Goal: Task Accomplishment & Management: Complete application form

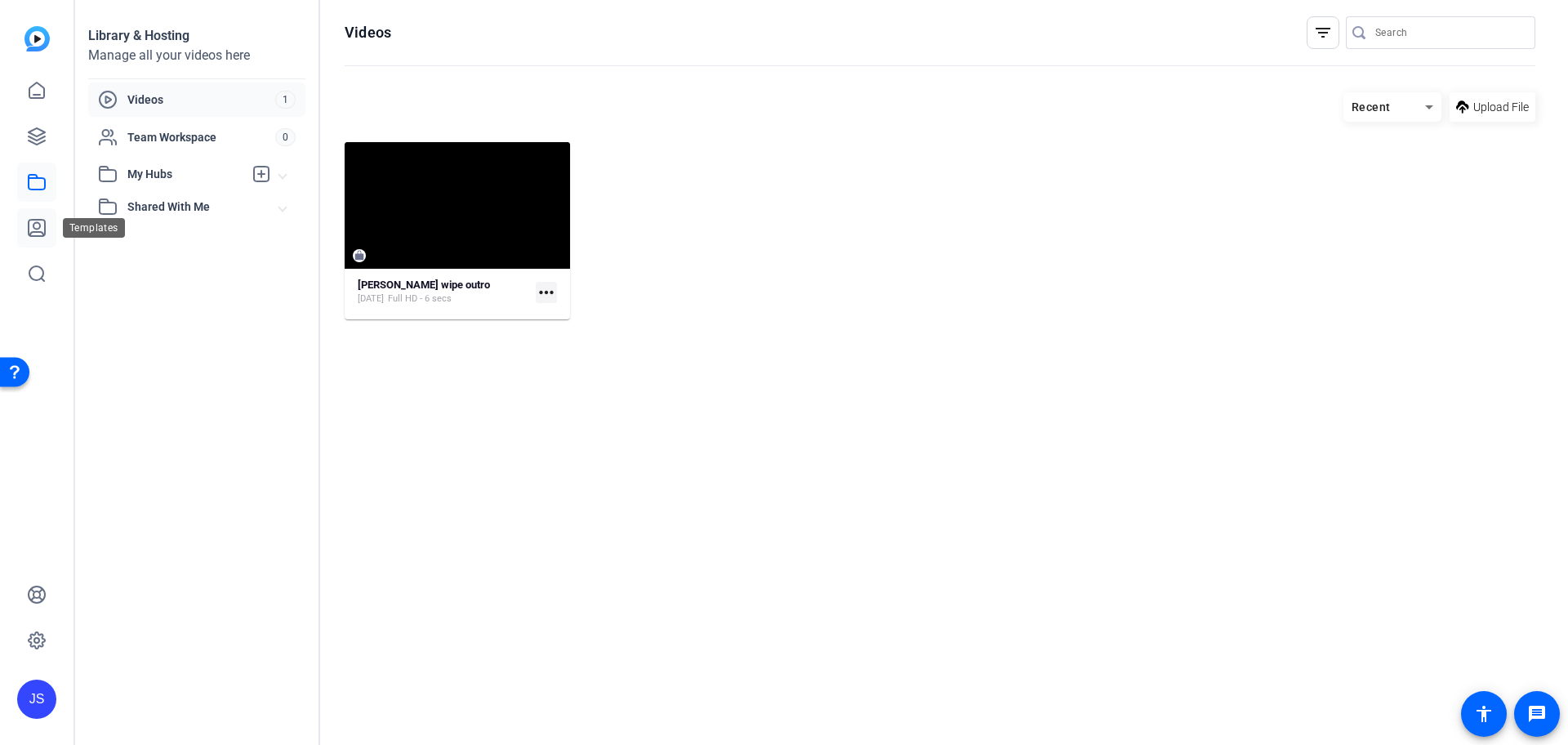
click at [47, 218] on link at bounding box center [37, 228] width 39 height 39
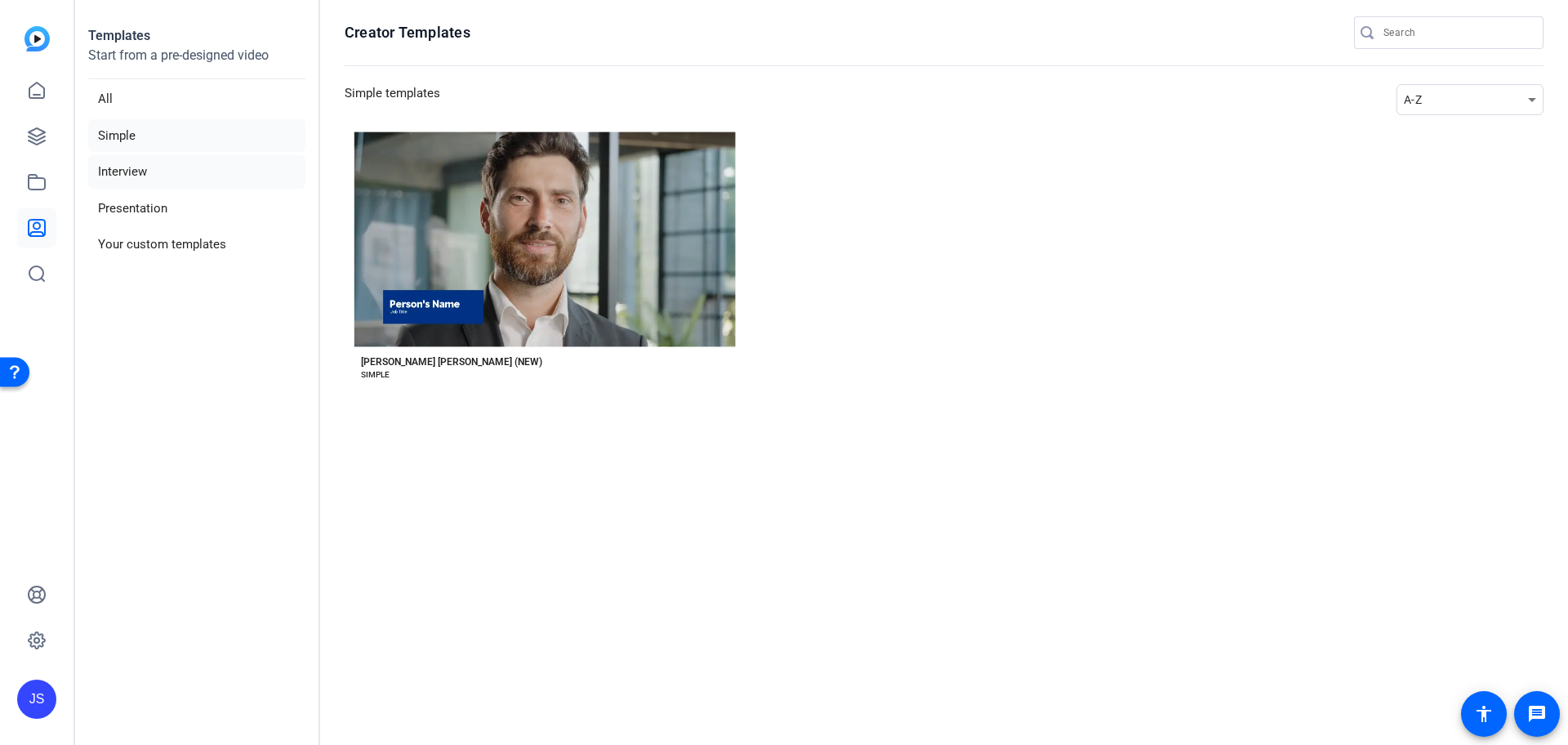
click at [160, 160] on li "Interview" at bounding box center [196, 172] width 217 height 33
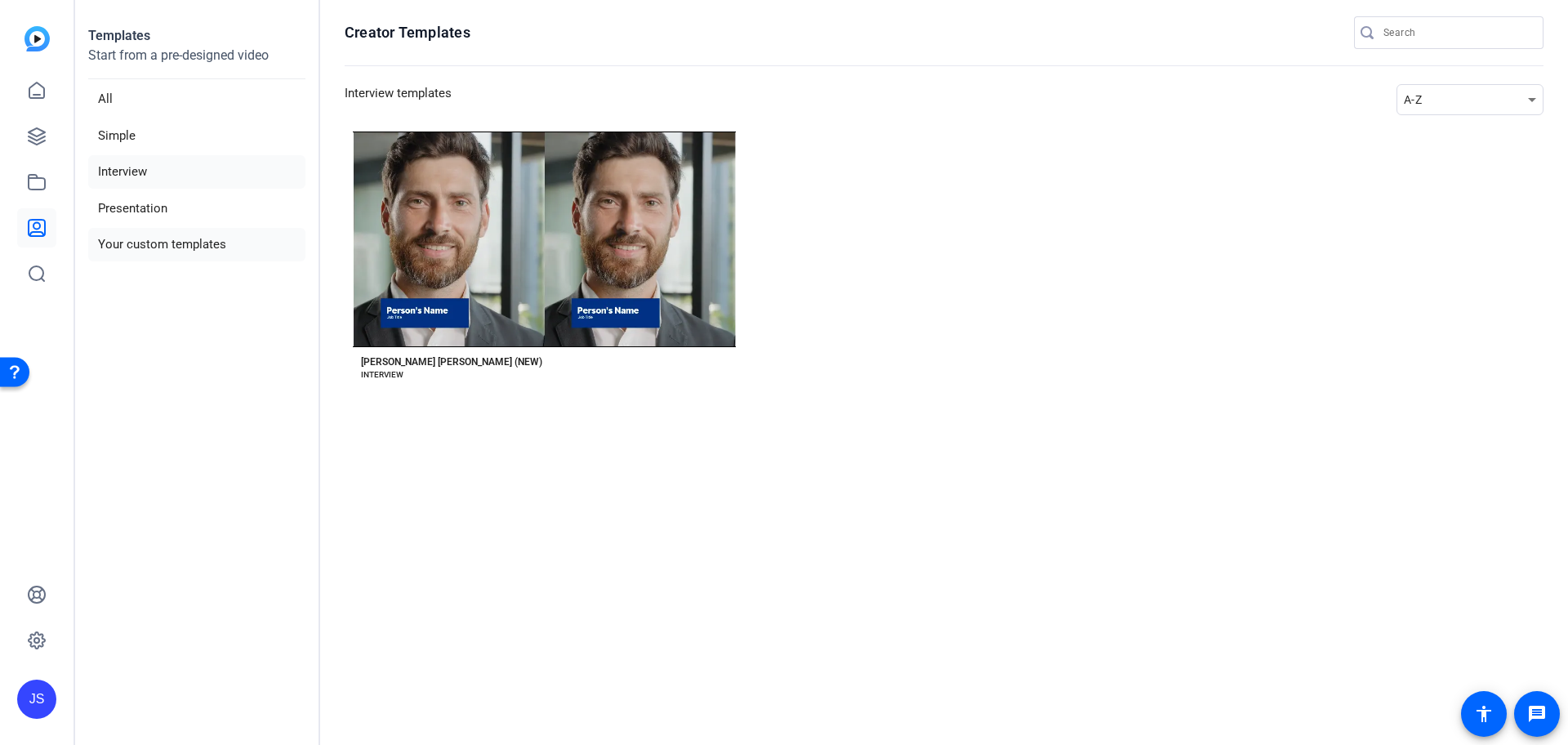
click at [165, 235] on li "Your custom templates" at bounding box center [196, 244] width 217 height 33
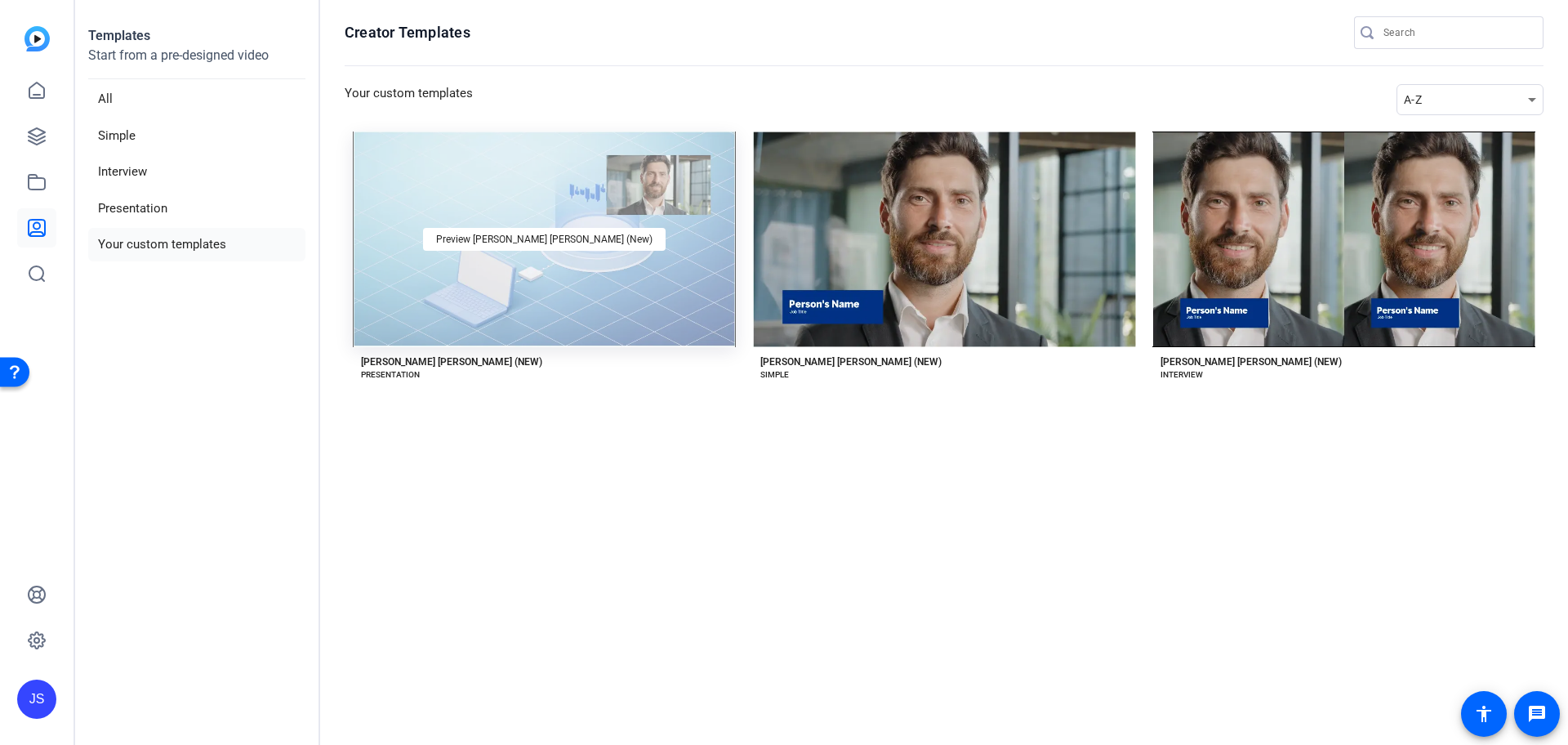
click at [482, 215] on div "Preview [PERSON_NAME] [PERSON_NAME] (New)" at bounding box center [545, 239] width 383 height 216
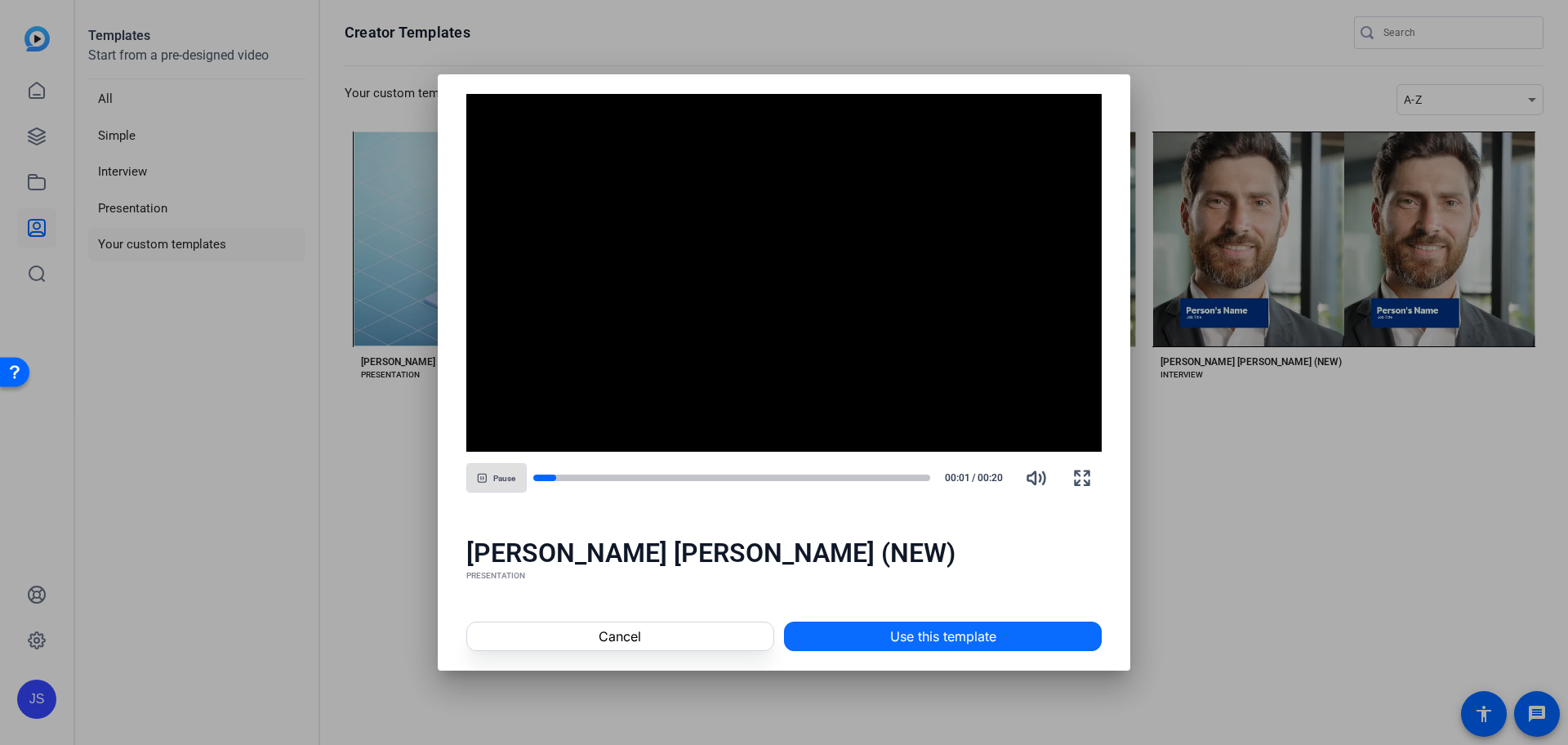
click at [892, 635] on span "Use this template" at bounding box center [943, 636] width 106 height 19
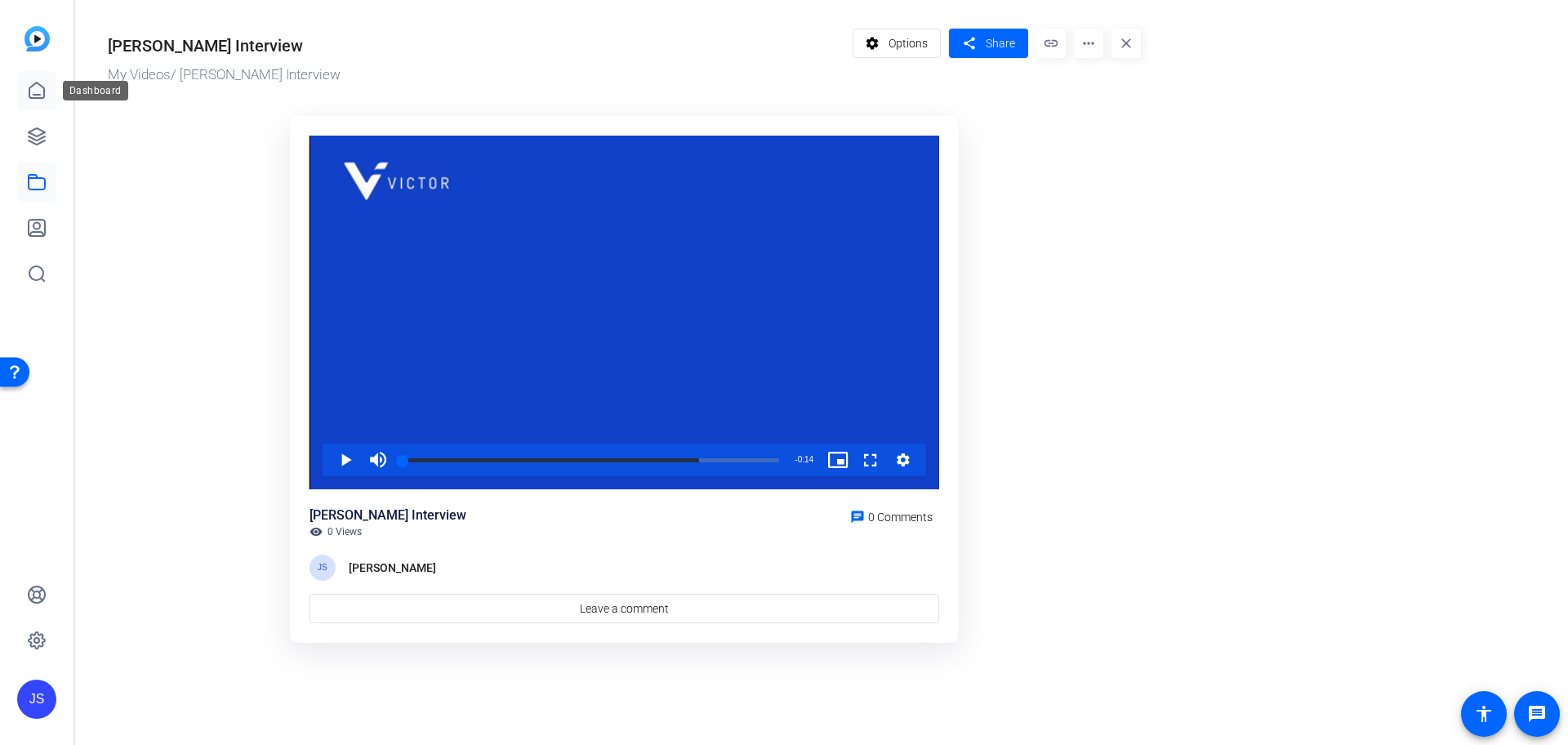
click at [27, 87] on icon at bounding box center [37, 90] width 19 height 19
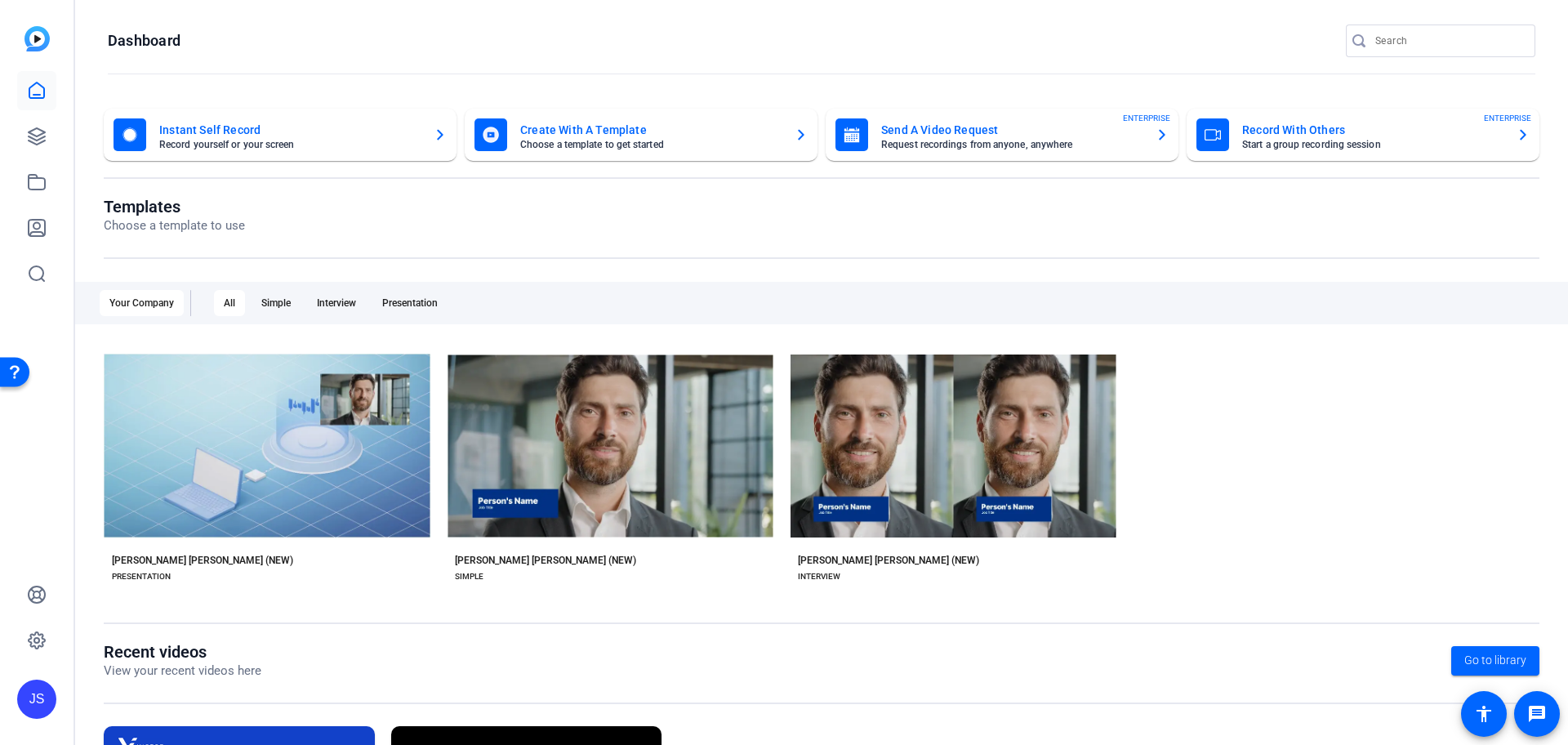
click at [1273, 144] on mat-card-subtitle "Start a group recording session" at bounding box center [1372, 145] width 262 height 10
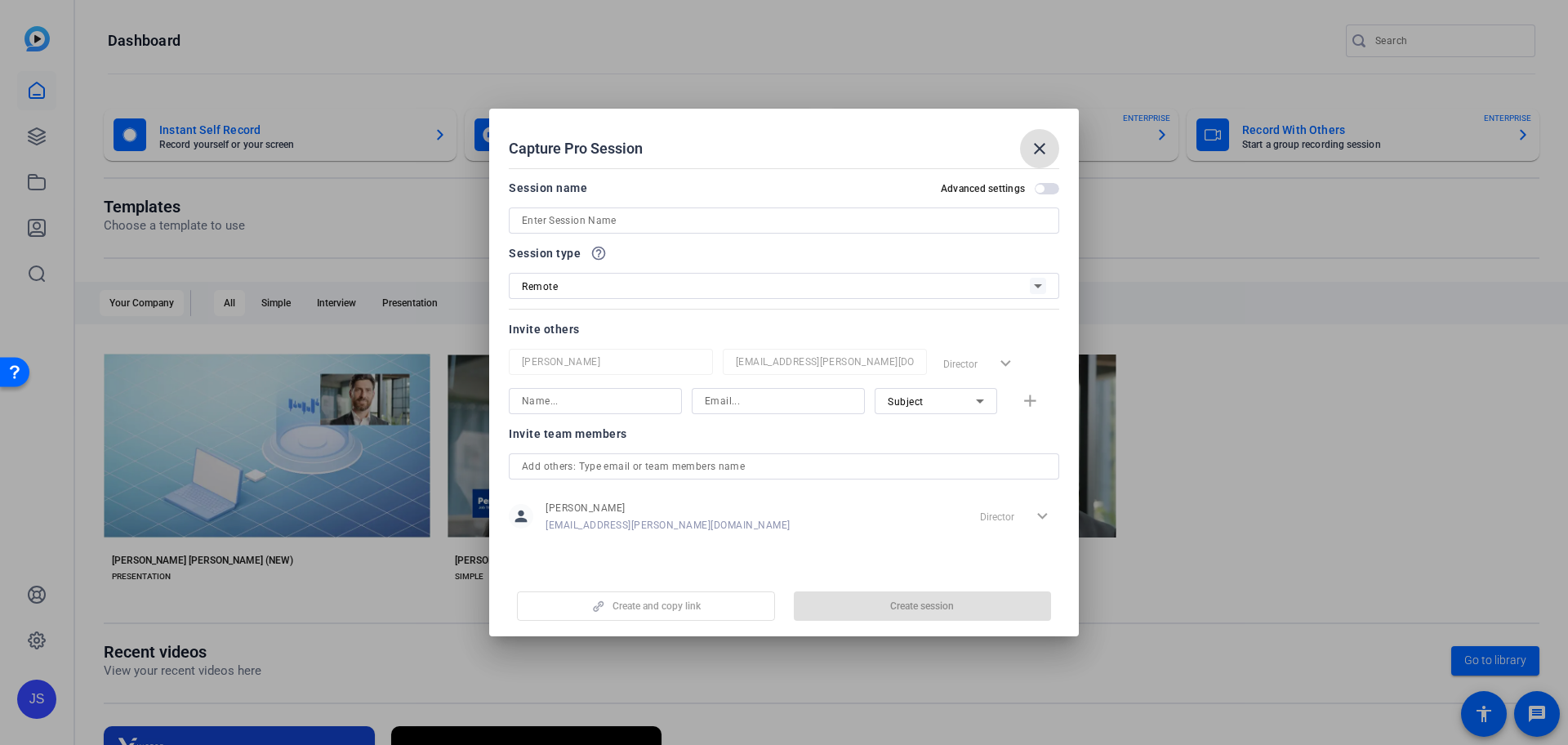
click at [764, 222] on input at bounding box center [783, 221] width 524 height 19
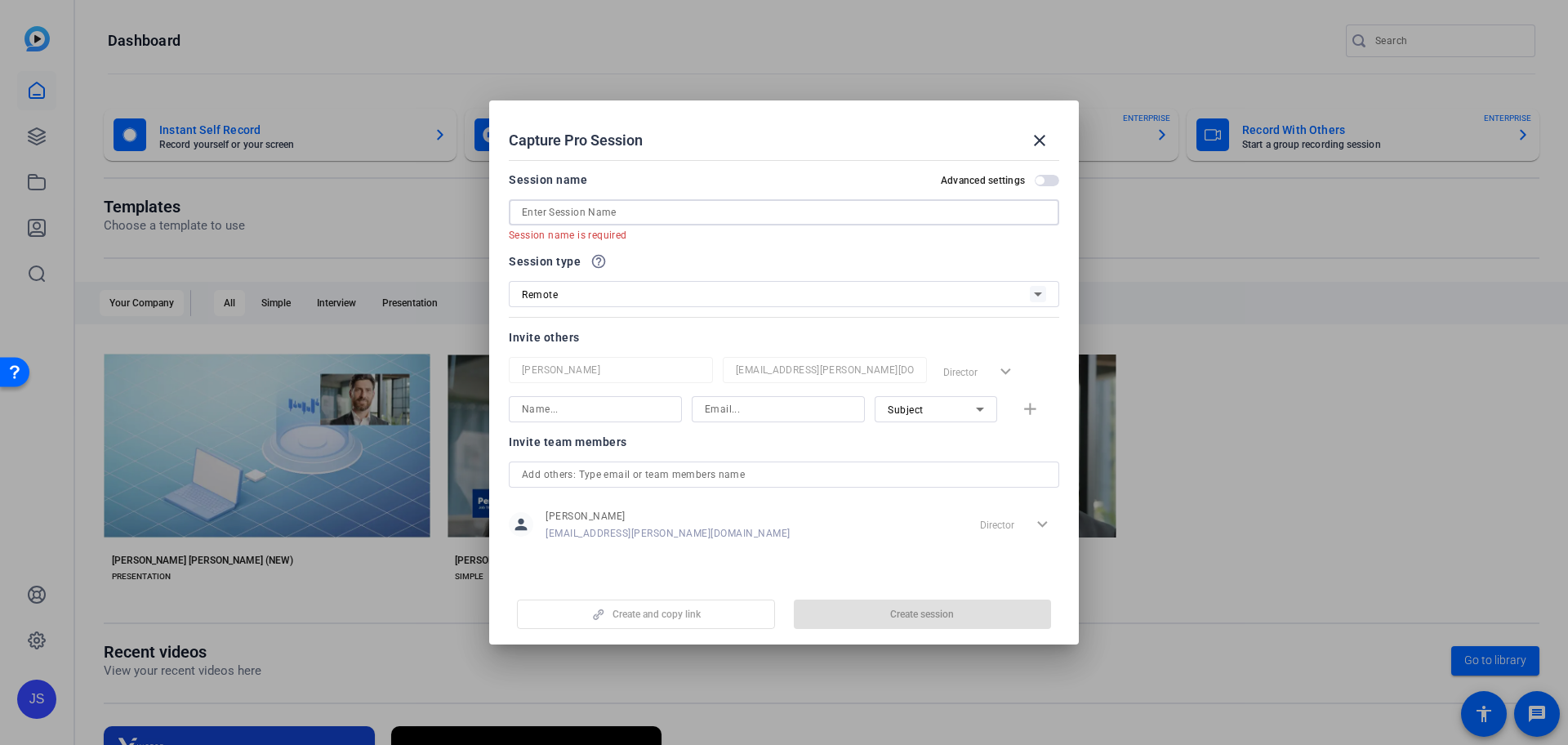
click at [822, 213] on input at bounding box center [783, 212] width 524 height 19
click at [651, 217] on input at bounding box center [783, 212] width 524 height 19
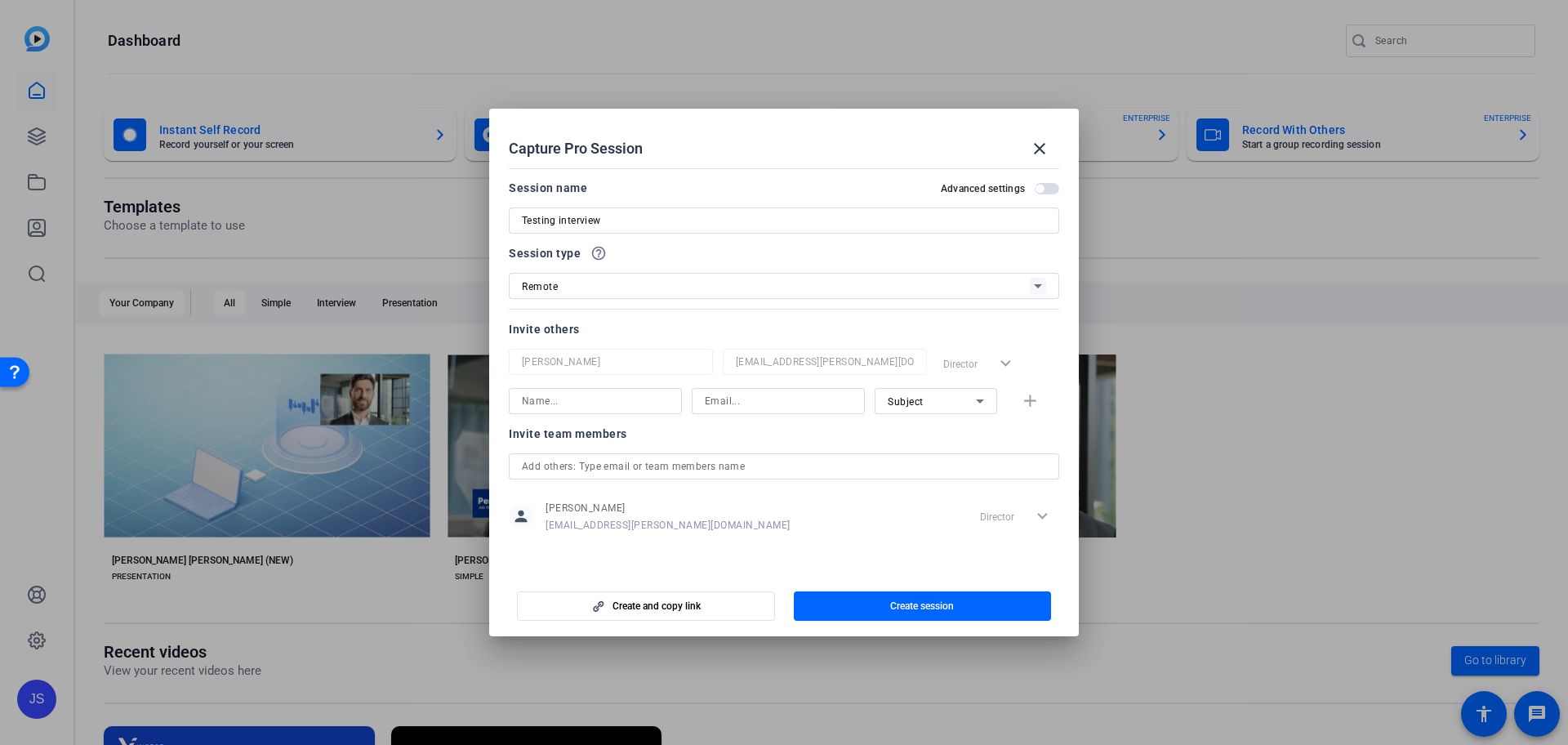
click at [695, 212] on input "Testing interview" at bounding box center [783, 221] width 524 height 19
type input "Testing interview style videos"
click at [608, 397] on input at bounding box center [594, 401] width 147 height 19
type input "[PERSON_NAME]"
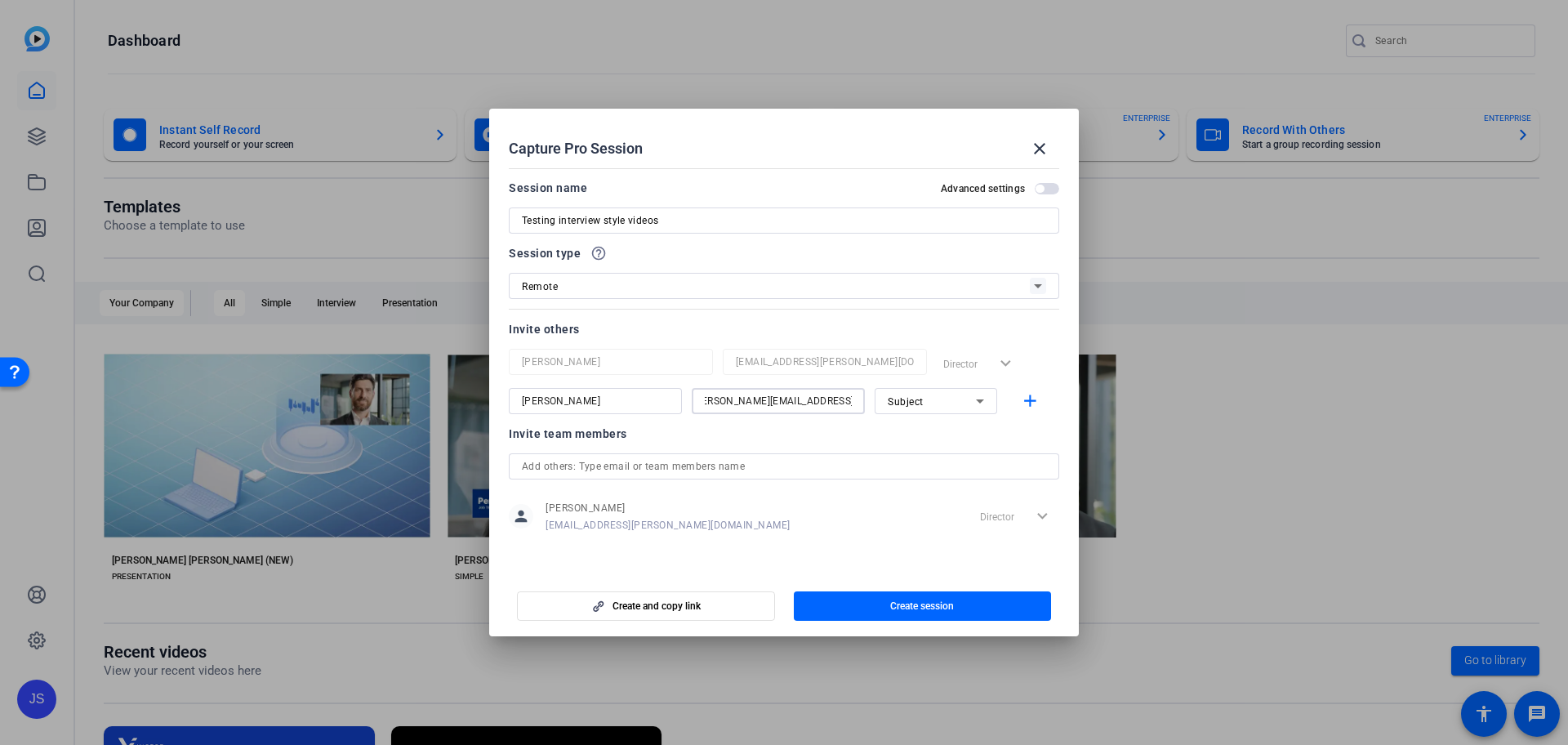
type input "[PERSON_NAME][EMAIL_ADDRESS][PERSON_NAME][DOMAIN_NAME]"
click at [954, 400] on div "Subject" at bounding box center [932, 401] width 89 height 20
click at [922, 486] on span "Subject" at bounding box center [906, 485] width 35 height 19
click at [570, 465] on input "text" at bounding box center [783, 466] width 524 height 19
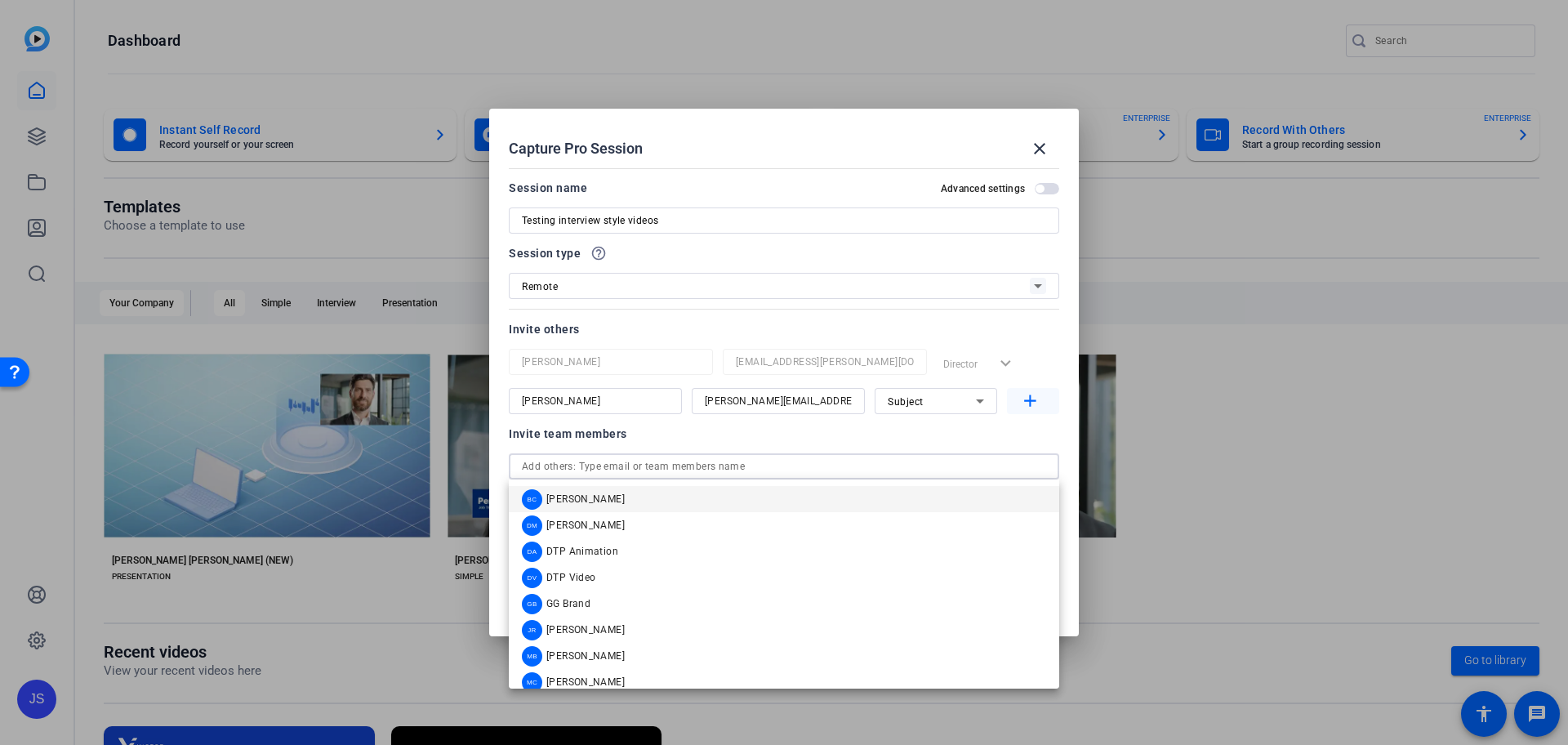
click at [1041, 399] on span "button" at bounding box center [1033, 401] width 53 height 39
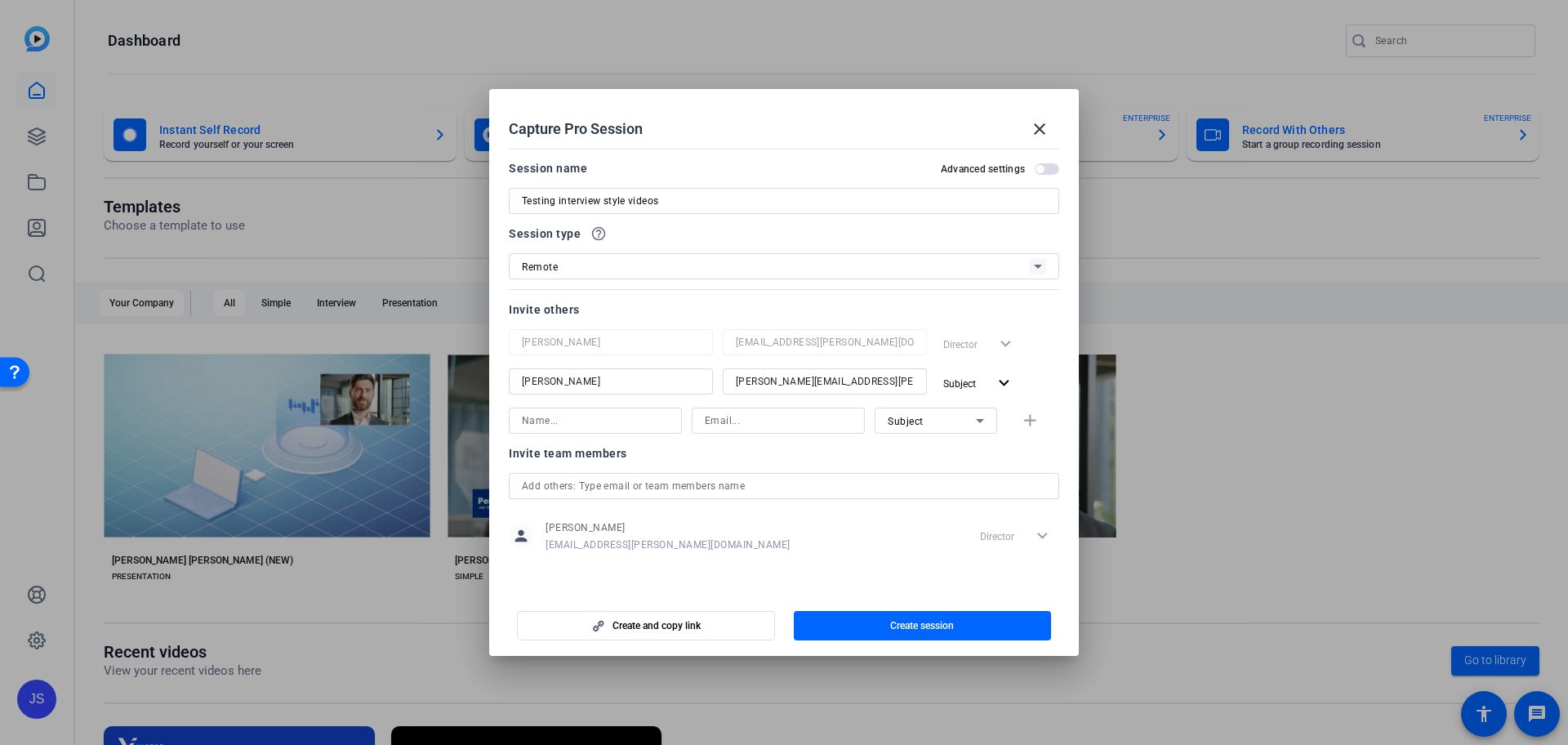
click at [537, 420] on input at bounding box center [594, 420] width 147 height 19
type input "K"
type input "Frank Mills"
type input "frank.mills@victorinsurance.com"
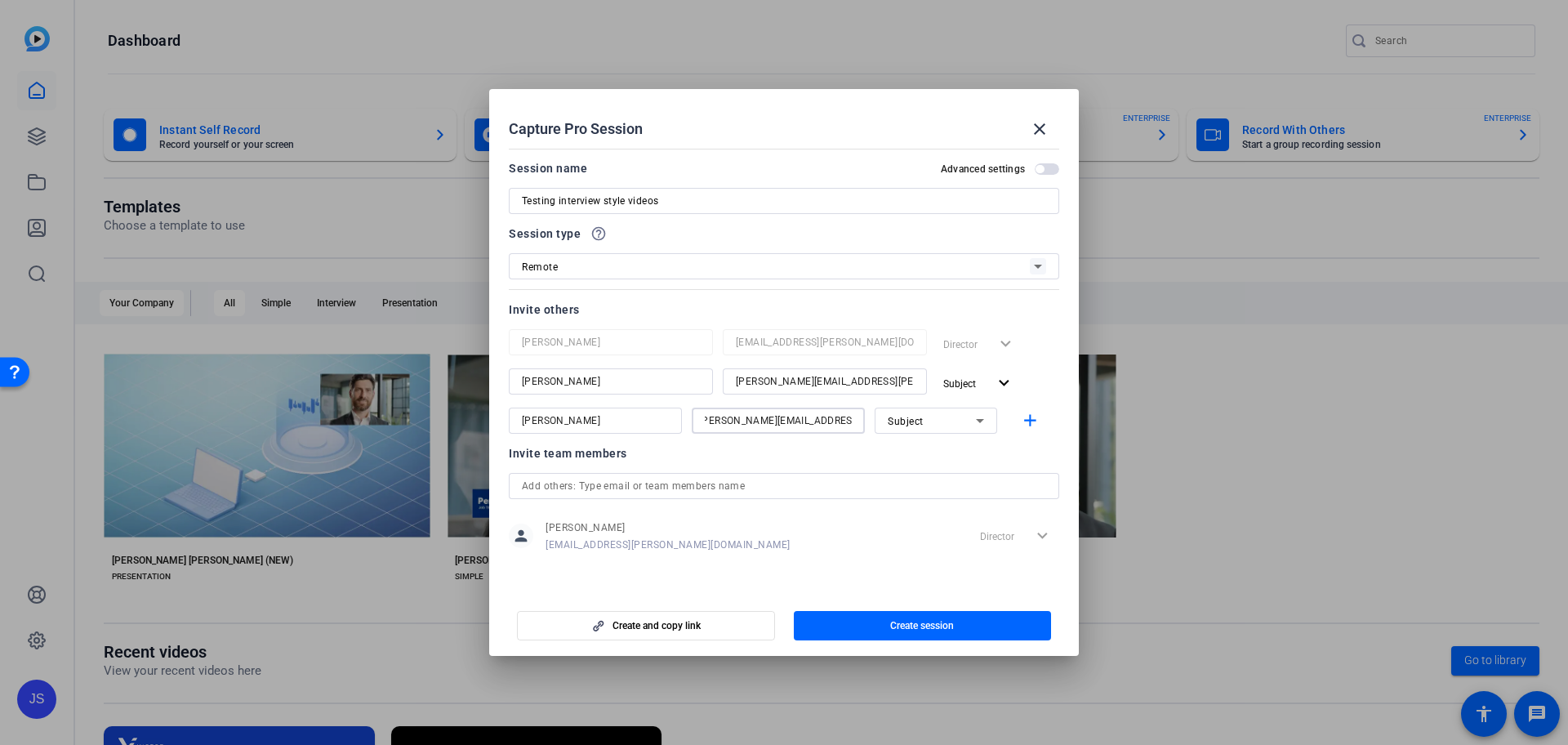
click at [913, 425] on div "Subject" at bounding box center [932, 420] width 89 height 20
click at [918, 480] on span "Watcher" at bounding box center [908, 479] width 39 height 19
click at [1026, 424] on mat-icon "add" at bounding box center [1030, 420] width 20 height 20
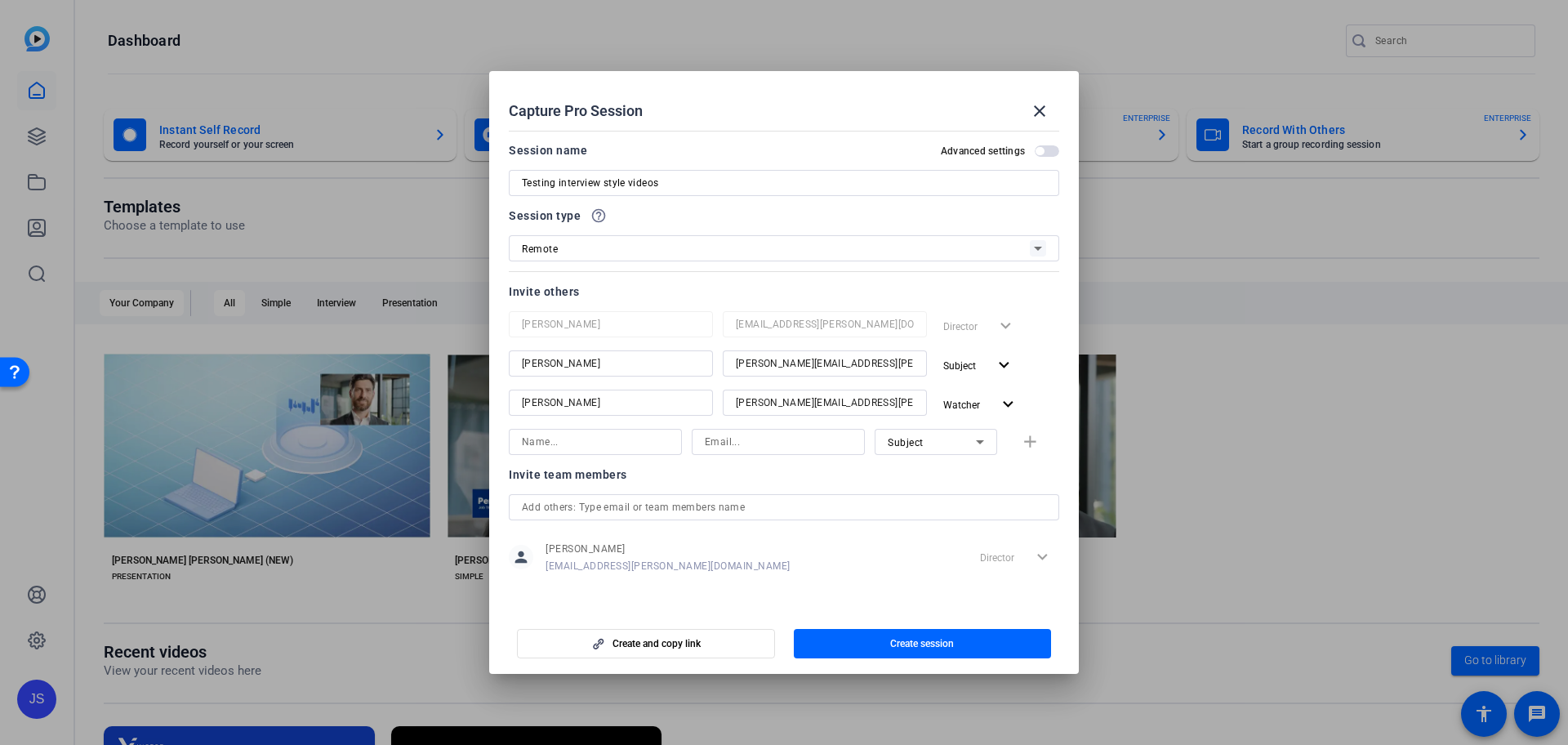
click at [584, 446] on input at bounding box center [594, 442] width 147 height 19
type input "Kate Warren"
type input "kwarren@icat.com"
click at [670, 507] on input "text" at bounding box center [783, 507] width 524 height 19
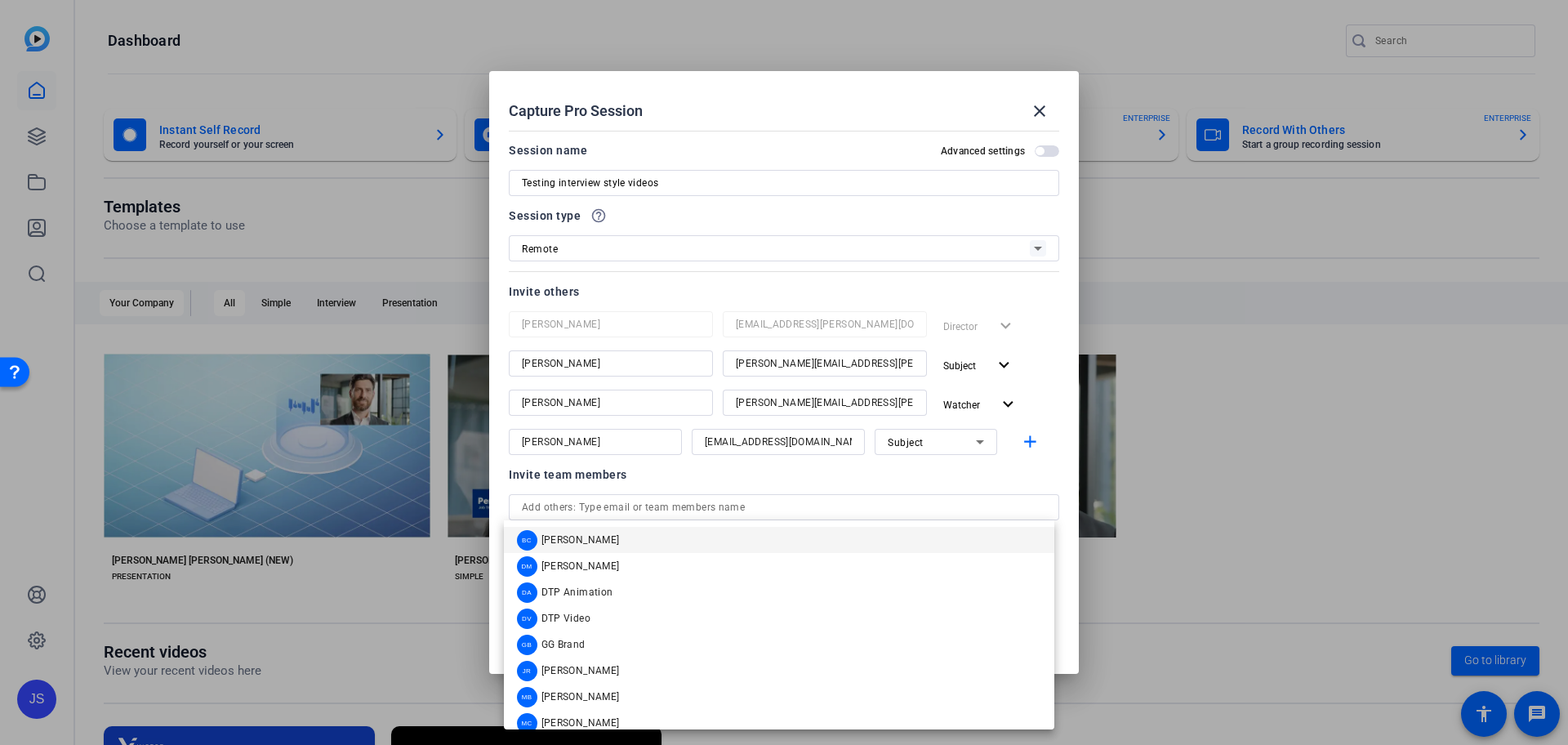
click at [905, 206] on div at bounding box center [784, 204] width 551 height 18
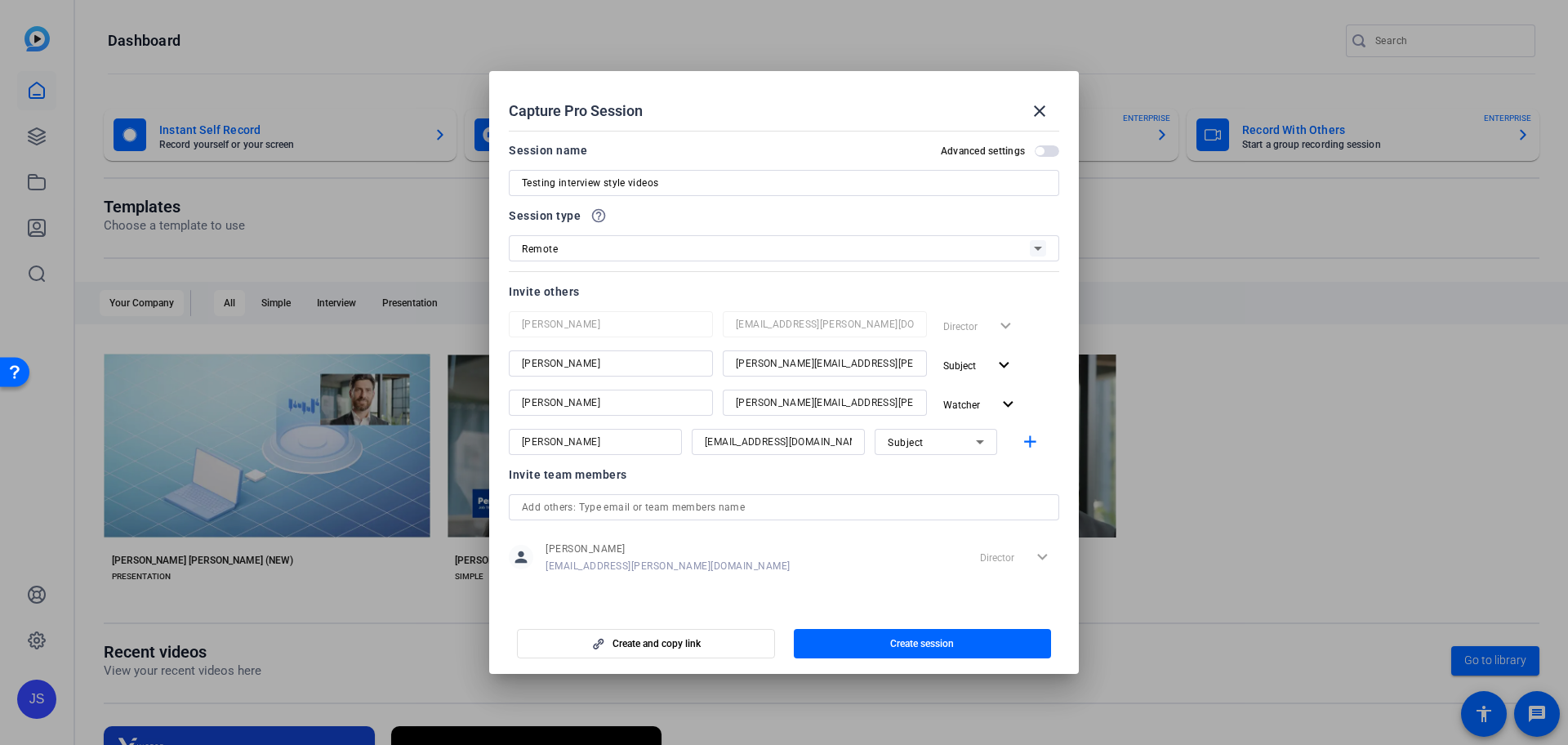
click at [1038, 145] on div "Advanced settings" at bounding box center [1000, 151] width 119 height 13
click at [1038, 152] on span "button" at bounding box center [1039, 151] width 8 height 8
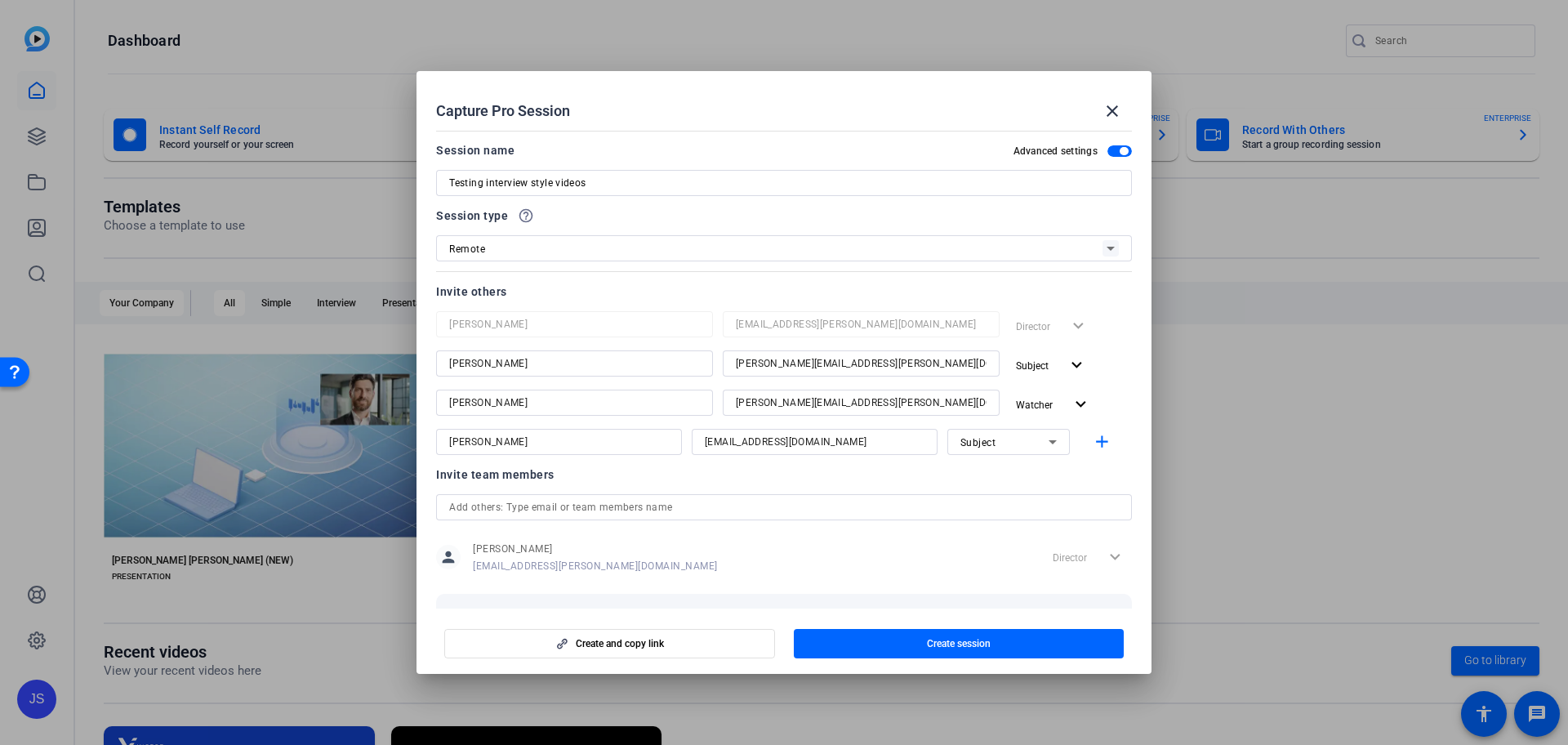
scroll to position [79, 0]
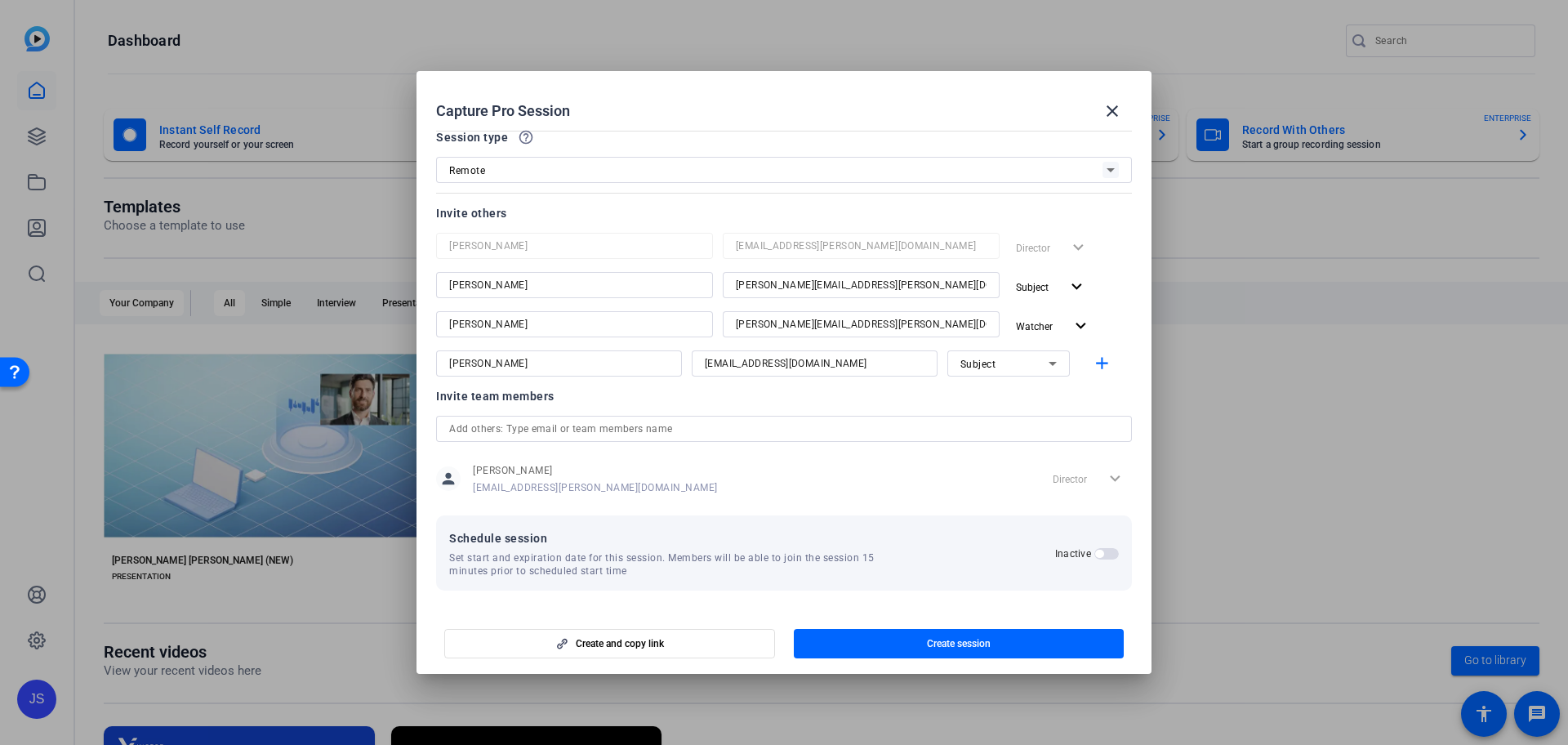
click at [1095, 556] on span "button" at bounding box center [1106, 553] width 24 height 12
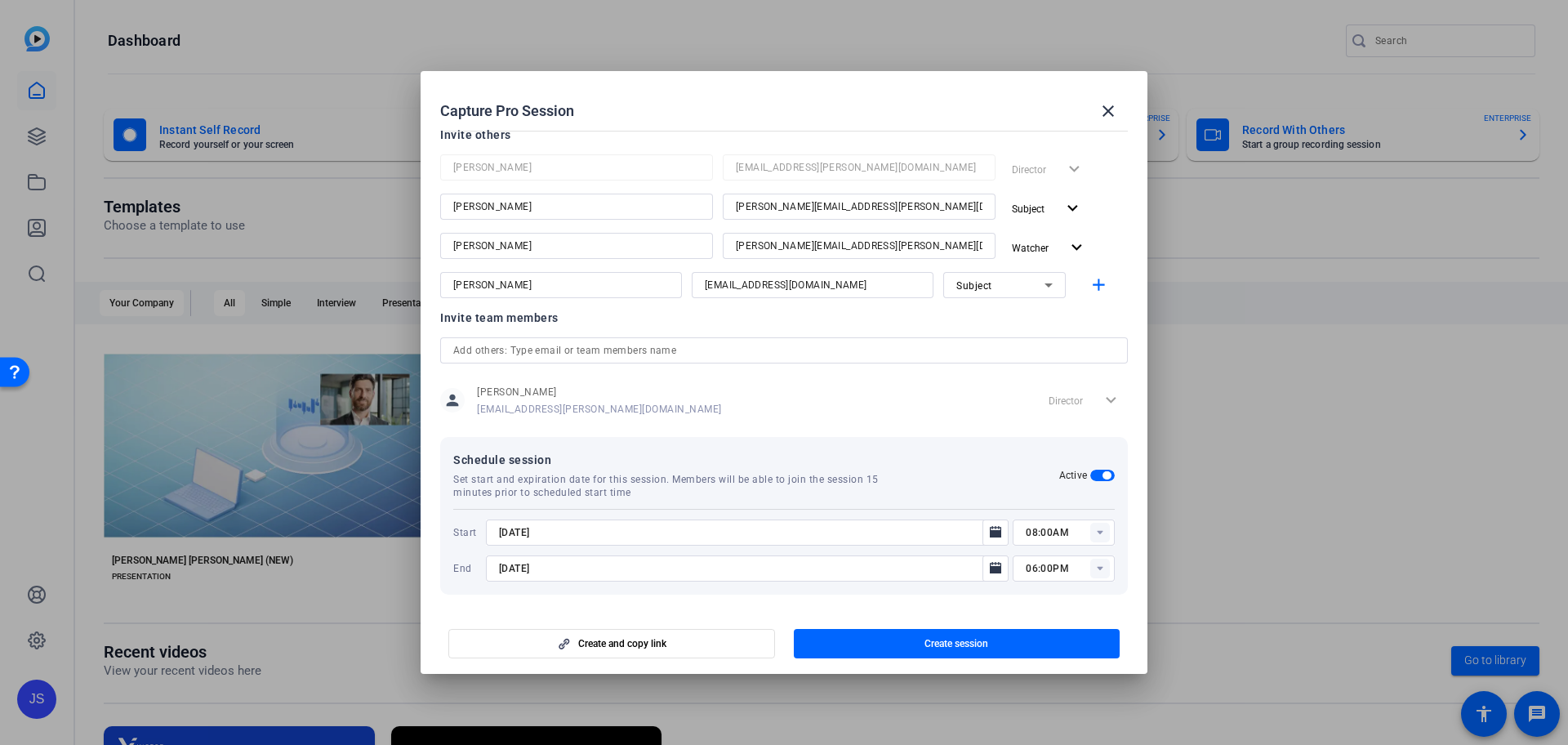
scroll to position [160, 0]
click at [989, 529] on icon "Open calendar" at bounding box center [995, 527] width 12 height 12
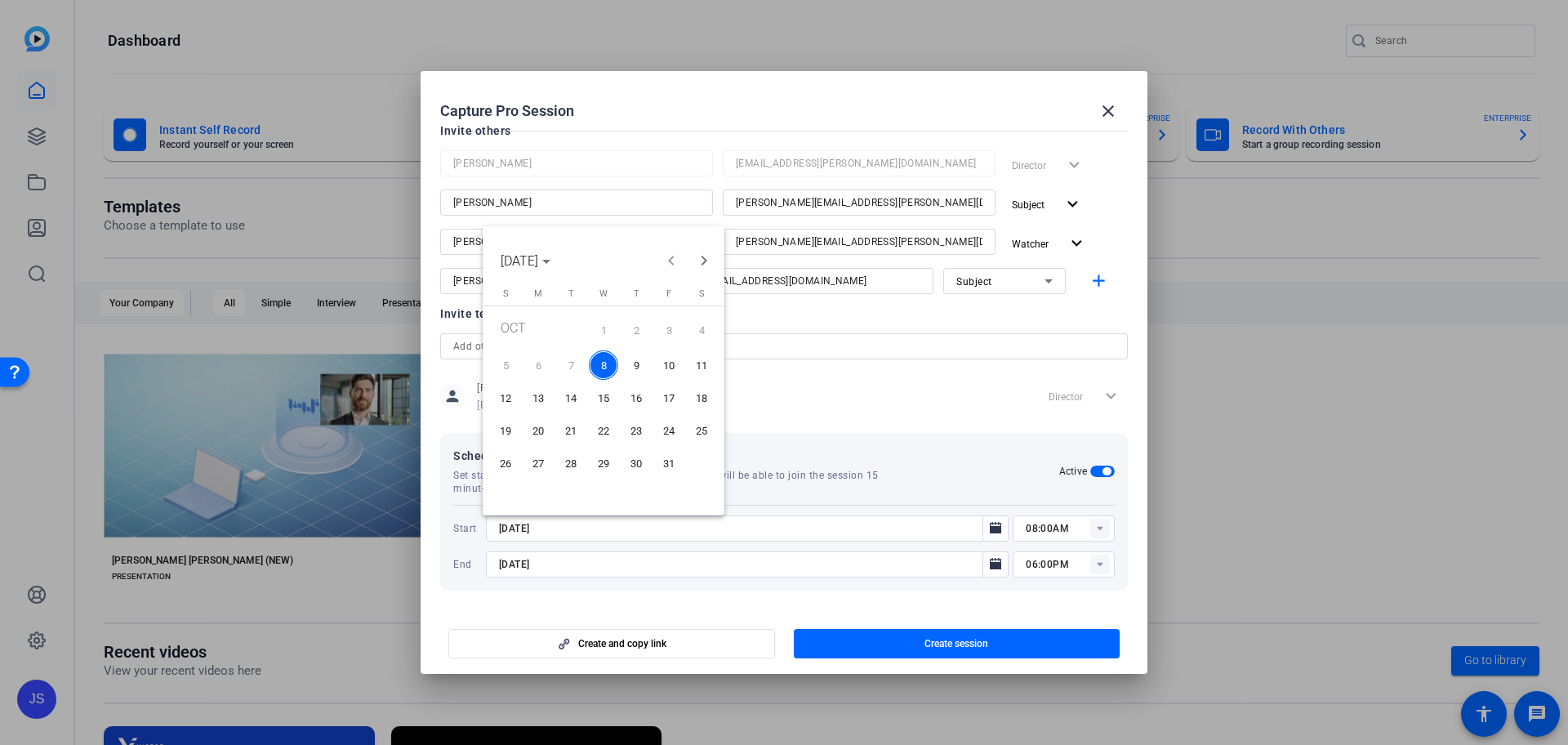
click at [630, 355] on span "9" at bounding box center [636, 365] width 29 height 29
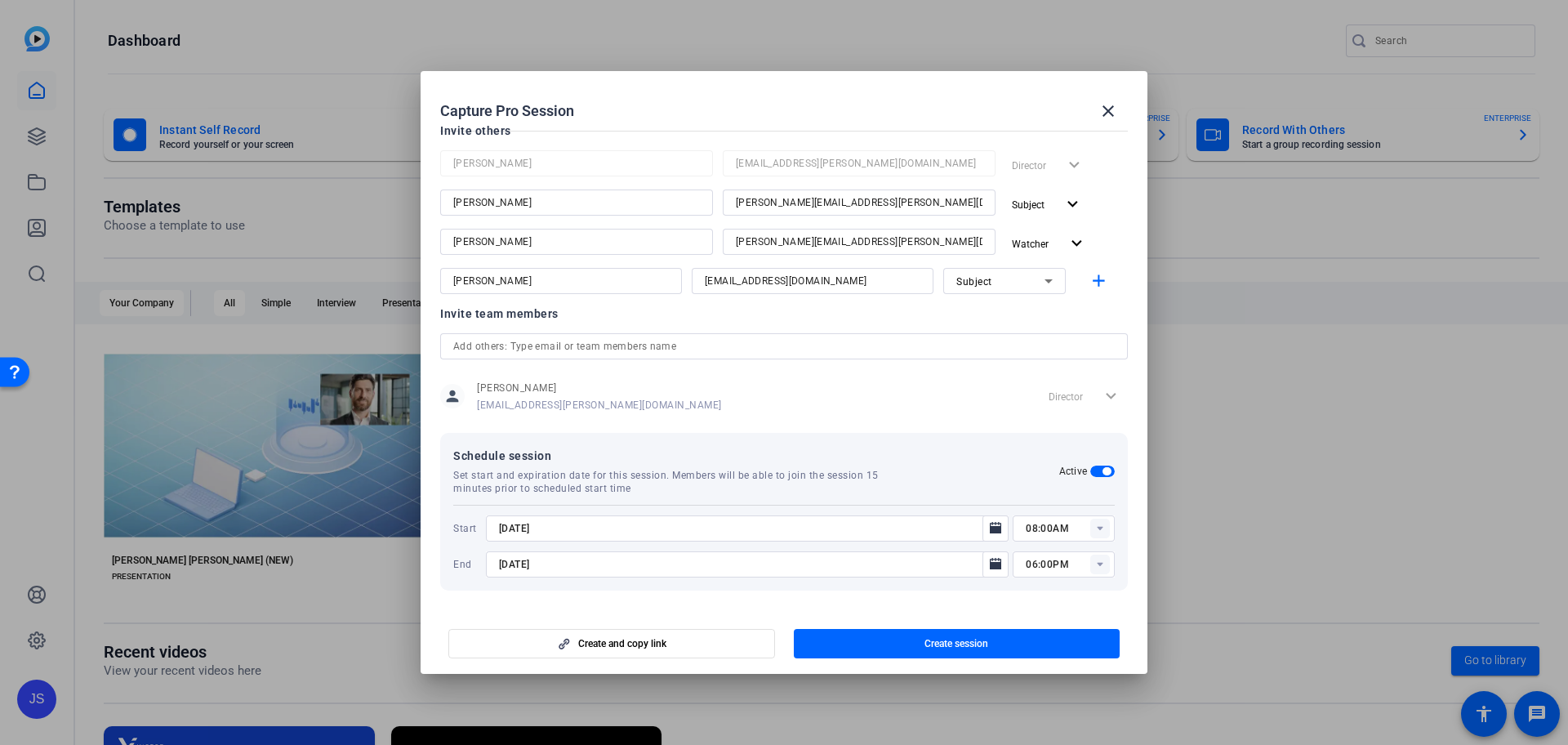
type input "10/9/2025"
click at [1093, 533] on rect at bounding box center [1100, 528] width 19 height 19
click at [1056, 407] on span "01:30PM" at bounding box center [1040, 410] width 43 height 12
type input "01:30PM"
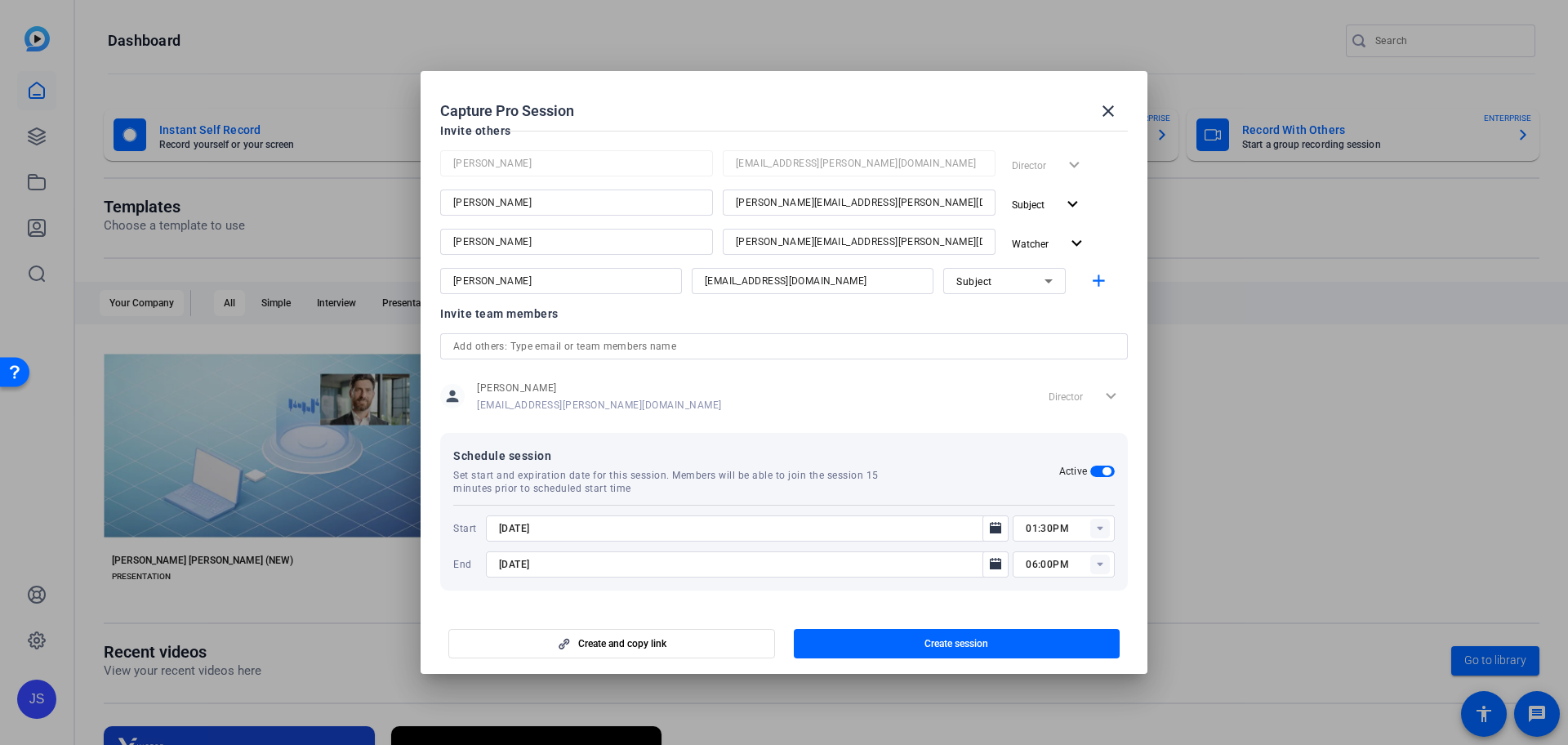
click at [1090, 567] on rect at bounding box center [1100, 564] width 19 height 19
click at [1038, 485] on span "02:00PM" at bounding box center [1040, 484] width 43 height 12
type input "02:00PM"
click at [989, 570] on icon "Open calendar" at bounding box center [995, 564] width 13 height 19
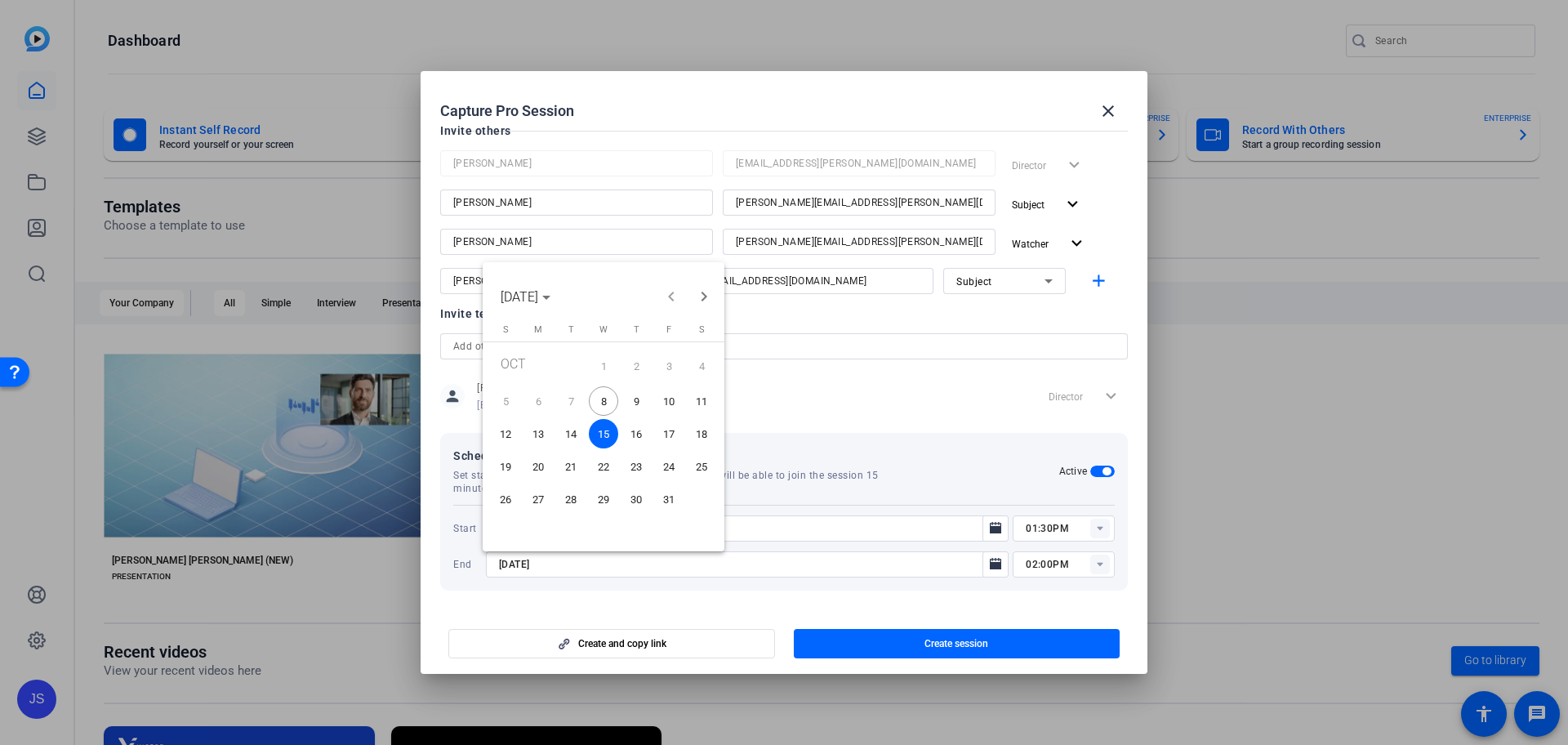
drag, startPoint x: 631, startPoint y: 401, endPoint x: 647, endPoint y: 408, distance: 17.5
click at [632, 402] on span "9" at bounding box center [636, 401] width 29 height 29
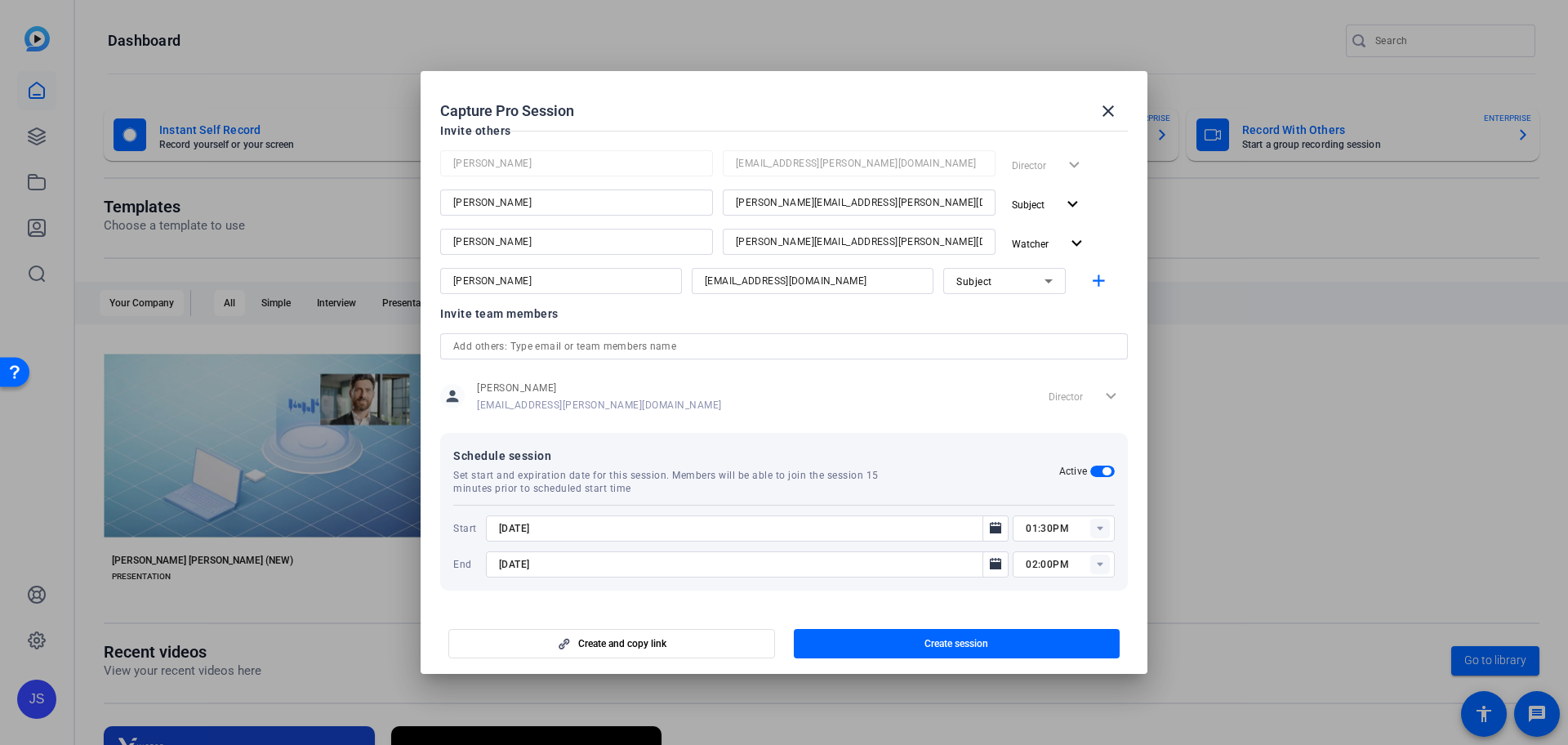
type input "10/9/2025"
click at [1091, 568] on rect at bounding box center [1100, 564] width 19 height 19
click at [1000, 600] on mat-dialog-content "Session name Advanced settings Testing interview style videos Session type help…" at bounding box center [783, 367] width 727 height 484
click at [1095, 282] on mat-icon "add" at bounding box center [1098, 281] width 20 height 20
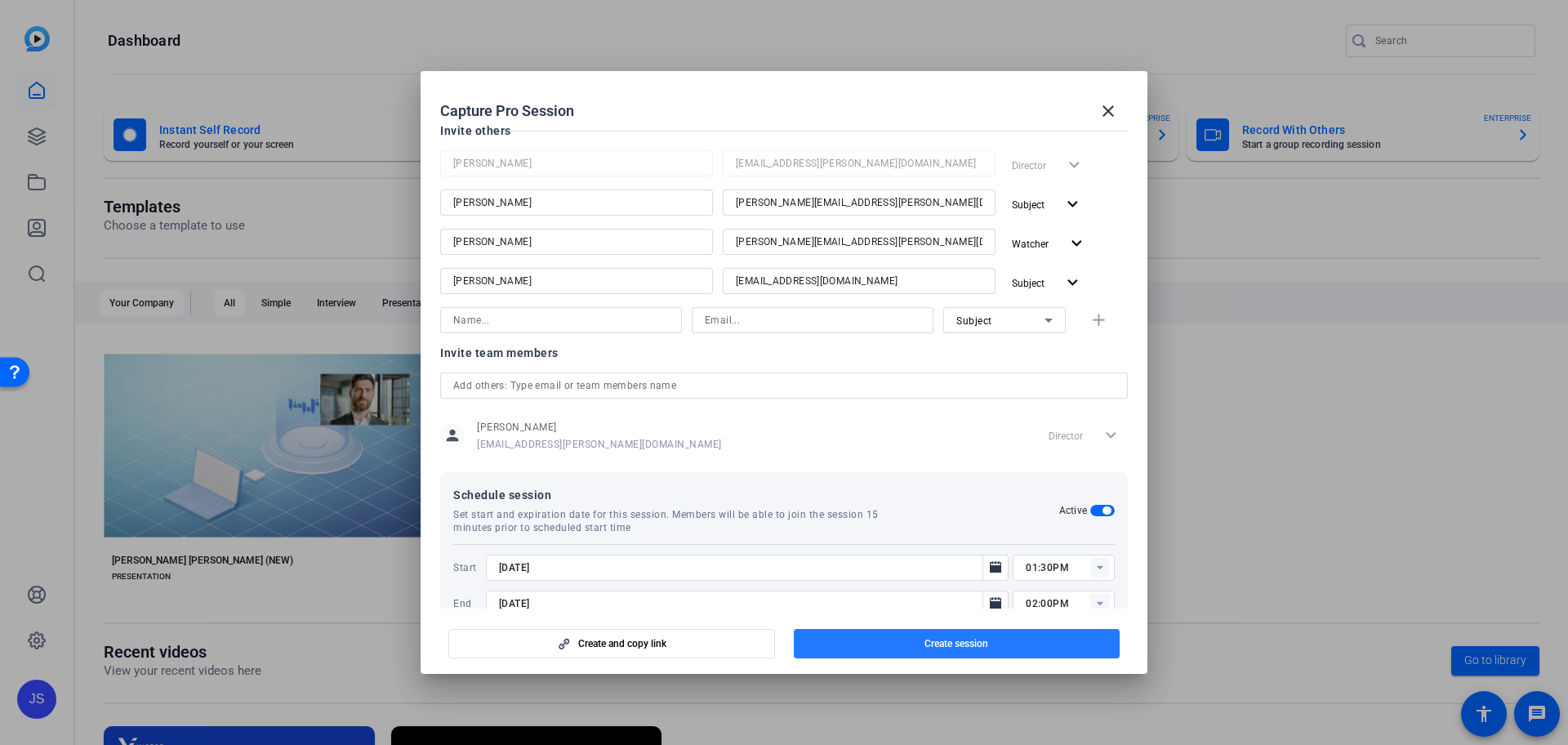
click at [973, 639] on span "Create session" at bounding box center [955, 643] width 63 height 13
